Goal: Task Accomplishment & Management: Use online tool/utility

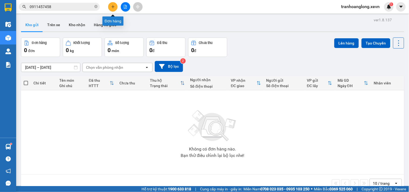
click at [109, 6] on button at bounding box center [112, 6] width 9 height 9
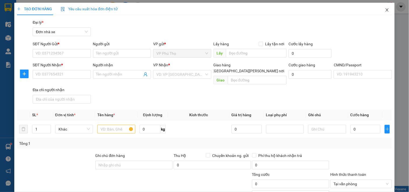
click at [381, 7] on span "Close" at bounding box center [387, 10] width 15 height 15
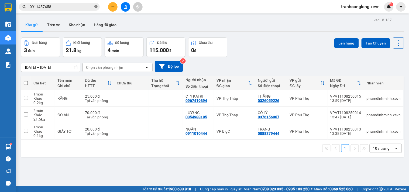
click at [96, 5] on icon "close-circle" at bounding box center [95, 6] width 3 height 3
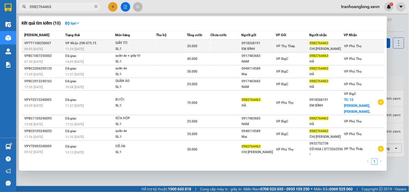
type input "0982764463"
click at [156, 43] on div "GIẤY TỜ" at bounding box center [136, 43] width 40 height 6
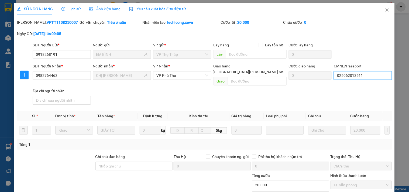
click at [368, 73] on input "025062013511" at bounding box center [363, 75] width 58 height 9
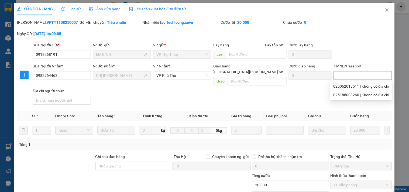
click at [368, 73] on input "CMND/Passport" at bounding box center [363, 75] width 58 height 9
type input "CHỊ HẰNG LẤY HỘ"
click at [311, 97] on div "SĐT Người Nhận * 0982764463 Người nhận * CHỊ HÀ VP Nhận * VP Phú Thọ Giao hàng …" at bounding box center [213, 85] width 362 height 44
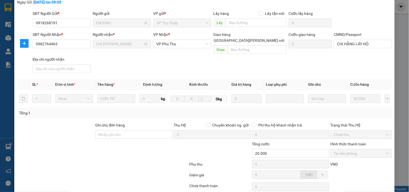
scroll to position [60, 0]
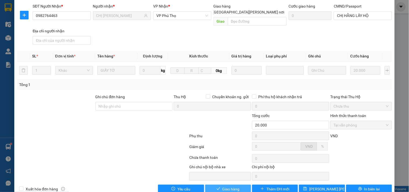
click at [230, 186] on span "Giao hàng" at bounding box center [230, 189] width 17 height 6
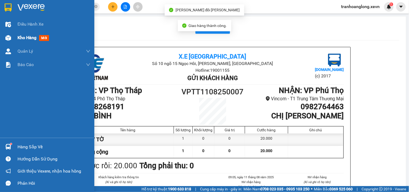
click at [23, 37] on span "Kho hàng" at bounding box center [27, 37] width 19 height 5
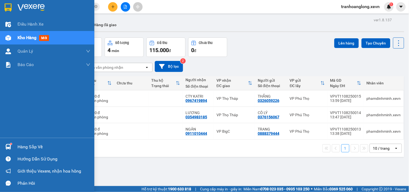
click at [14, 145] on div "Hàng sắp về" at bounding box center [47, 147] width 94 height 12
